Goal: Obtain resource: Download file/media

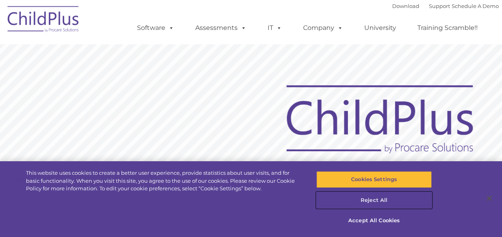
click at [377, 200] on button "Reject All" at bounding box center [373, 200] width 115 height 17
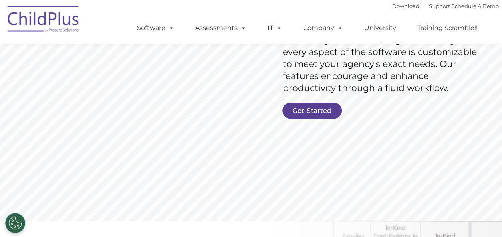
click at [336, 164] on rs-slide "Request Pricing ChildPlus is an all-in-one software solution for Head Start, EH…" at bounding box center [251, 41] width 502 height 359
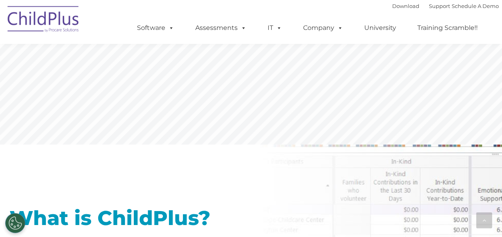
scroll to position [244, 0]
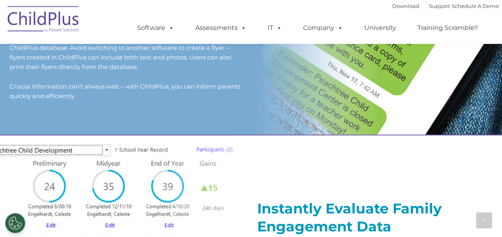
scroll to position [936, 0]
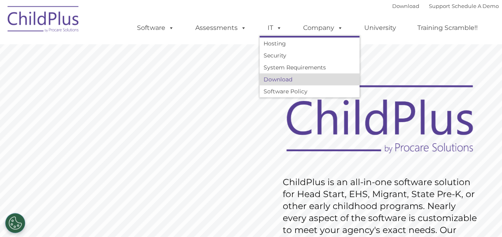
click at [279, 81] on link "Download" at bounding box center [309, 79] width 100 height 12
